Goal: Communication & Community: Answer question/provide support

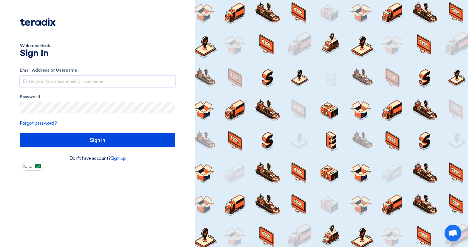
click at [138, 81] on input "text" at bounding box center [97, 81] width 155 height 11
type input "[EMAIL_ADDRESS][DOMAIN_NAME]"
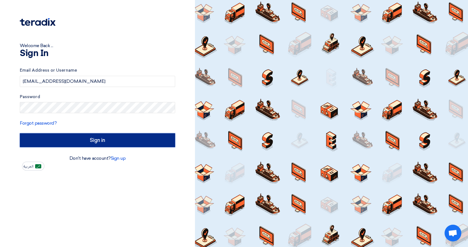
click at [97, 143] on input "Sign in" at bounding box center [97, 140] width 155 height 14
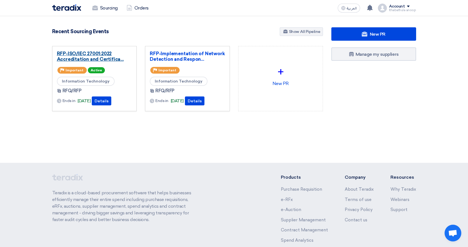
click at [100, 57] on link "RFP-ISO/IEC 27001:2022 Accreditation and Certifica..." at bounding box center [94, 56] width 75 height 11
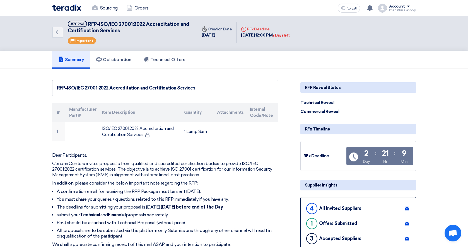
scroll to position [3, 0]
click at [122, 60] on h5 "Collaboration" at bounding box center [113, 60] width 35 height 6
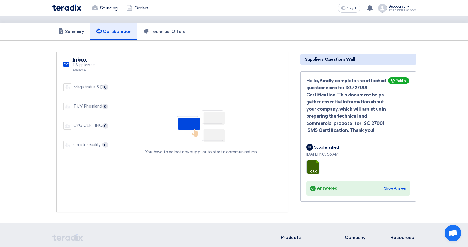
scroll to position [31, 0]
click at [395, 187] on div "Show Answer" at bounding box center [395, 188] width 22 height 6
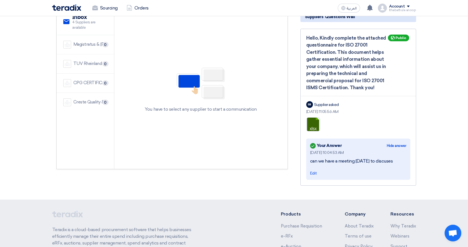
scroll to position [76, 0]
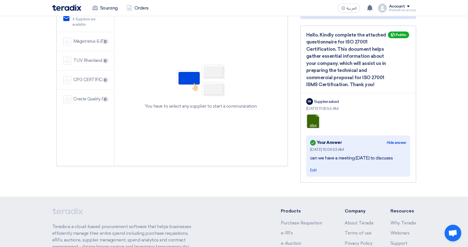
click at [289, 186] on section "service Inbox 4 Suppliers are available Magistratus & [PERSON_NAME] 0 TUV Rhein…" at bounding box center [234, 95] width 468 height 201
click at [314, 171] on span "Edit" at bounding box center [313, 170] width 7 height 5
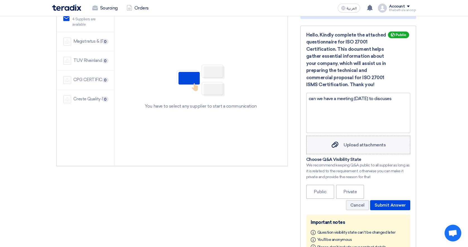
click at [356, 146] on span "Upload attachments" at bounding box center [364, 144] width 42 height 5
click at [0, 0] on input "Upload attachments Upload attachments" at bounding box center [0, 0] width 0 height 0
click at [382, 118] on div "can we have a meeting [DATE] to discuses" at bounding box center [358, 113] width 104 height 40
click at [363, 145] on span "Upload attachments" at bounding box center [364, 144] width 42 height 5
click at [0, 0] on input "Upload attachments Upload attachments" at bounding box center [0, 0] width 0 height 0
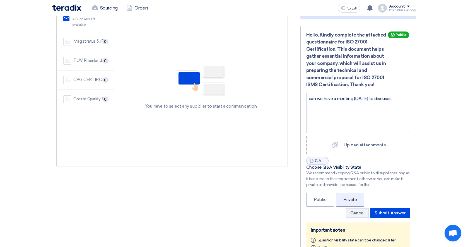
click at [353, 196] on label "Private" at bounding box center [350, 200] width 28 height 14
click at [351, 197] on label "Private" at bounding box center [350, 200] width 28 height 14
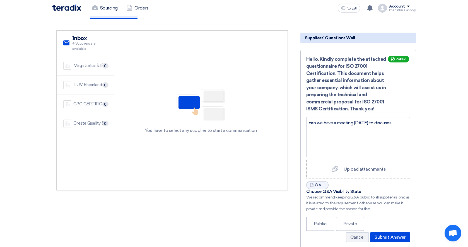
scroll to position [51, 0]
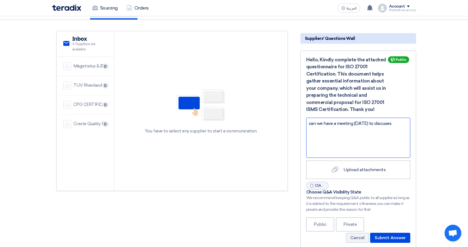
drag, startPoint x: 394, startPoint y: 124, endPoint x: 301, endPoint y: 122, distance: 92.5
click at [301, 122] on div "Hello, Kindly complete the attached questionnaire for ISO 27001 Certification. …" at bounding box center [358, 171] width 116 height 243
click at [365, 137] on div "Details updated in the attached excel sheet." at bounding box center [358, 138] width 104 height 40
click at [347, 223] on label "Private" at bounding box center [350, 224] width 28 height 14
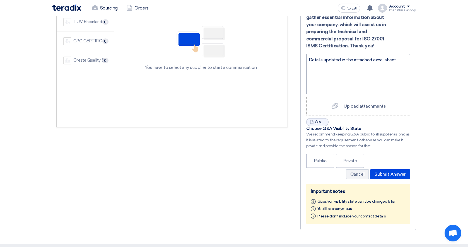
scroll to position [116, 0]
click at [351, 157] on label "Private" at bounding box center [350, 160] width 28 height 14
click at [387, 175] on button "Submit Answer" at bounding box center [390, 173] width 40 height 10
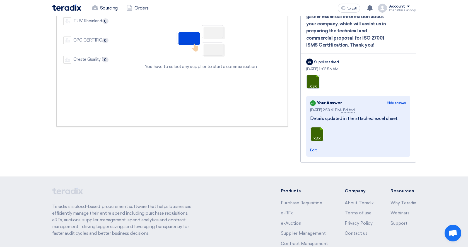
click at [438, 142] on section "service Inbox 4 Suppliers are available Magistratus & [PERSON_NAME] 0 TUV Rhein…" at bounding box center [234, 65] width 468 height 221
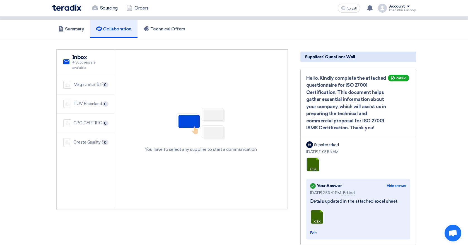
scroll to position [0, 0]
